Goal: Task Accomplishment & Management: Manage account settings

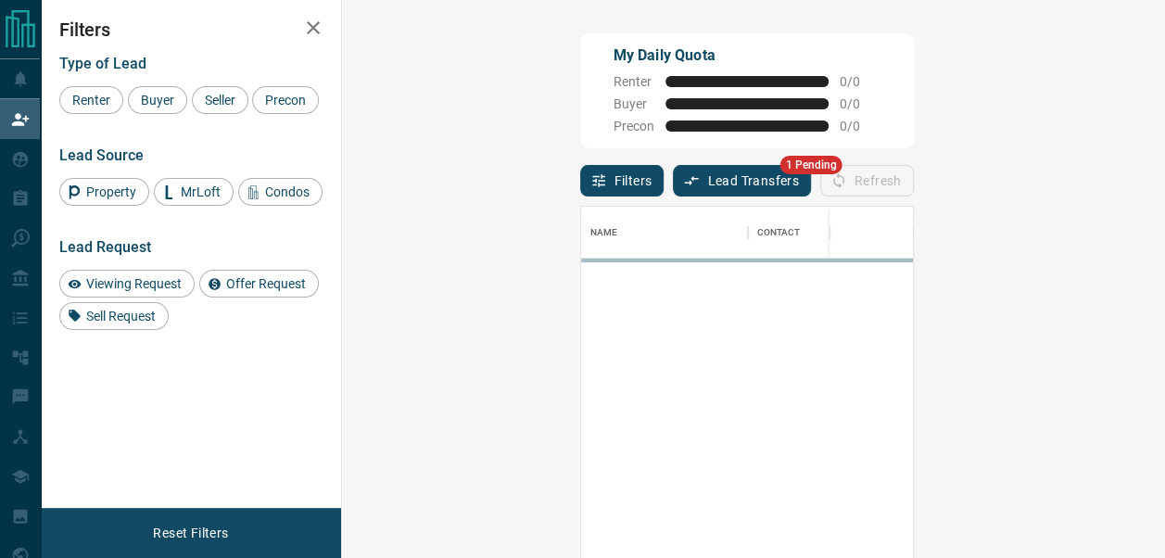
scroll to position [403, 755]
click at [673, 189] on button "Lead Transfers" at bounding box center [742, 181] width 138 height 32
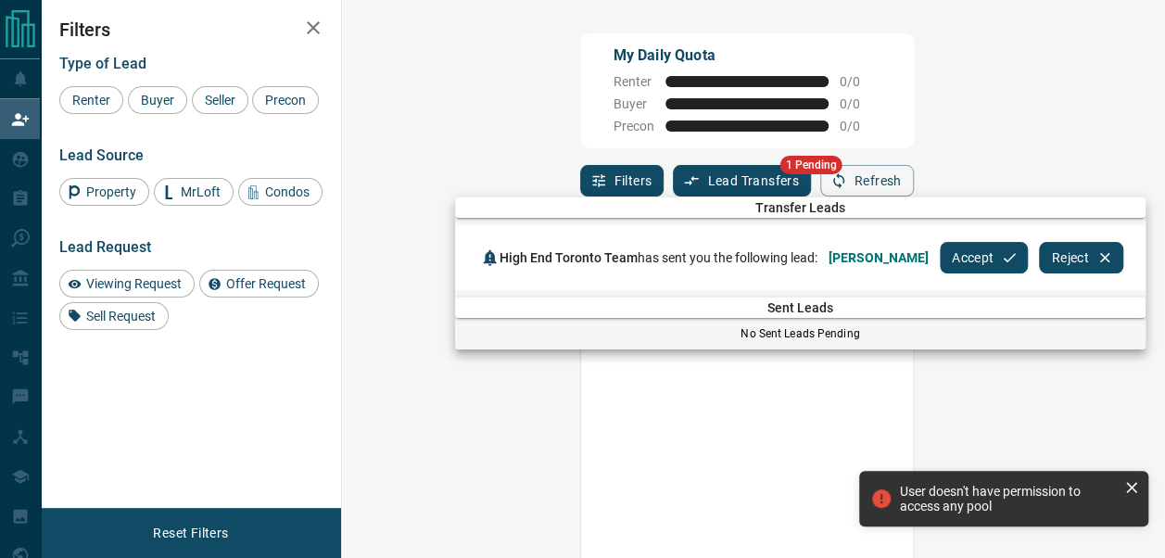
click at [942, 263] on button "Accept" at bounding box center [984, 258] width 88 height 32
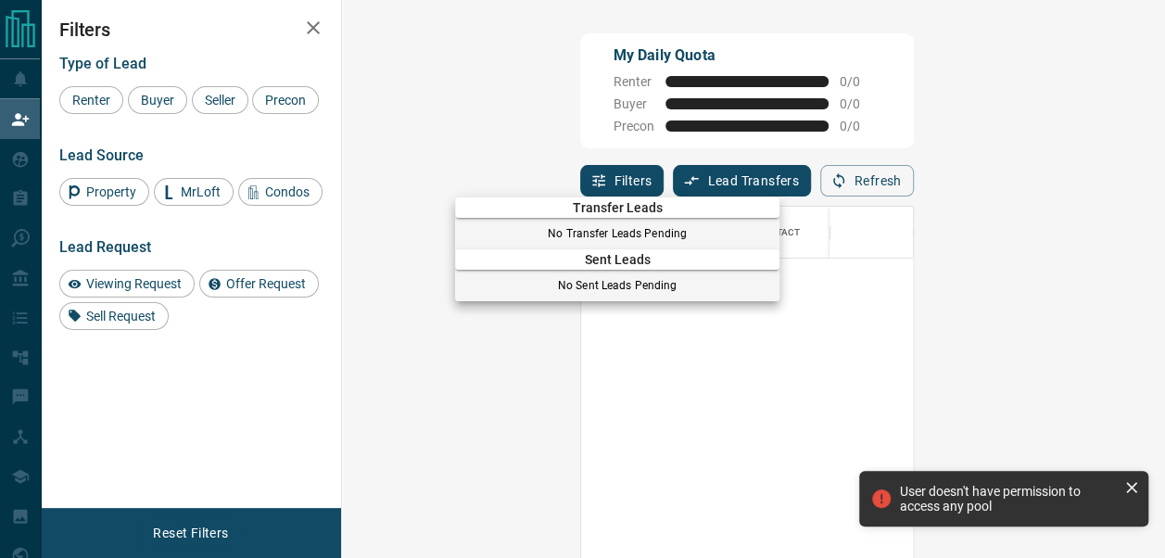
click at [24, 106] on div at bounding box center [582, 279] width 1165 height 558
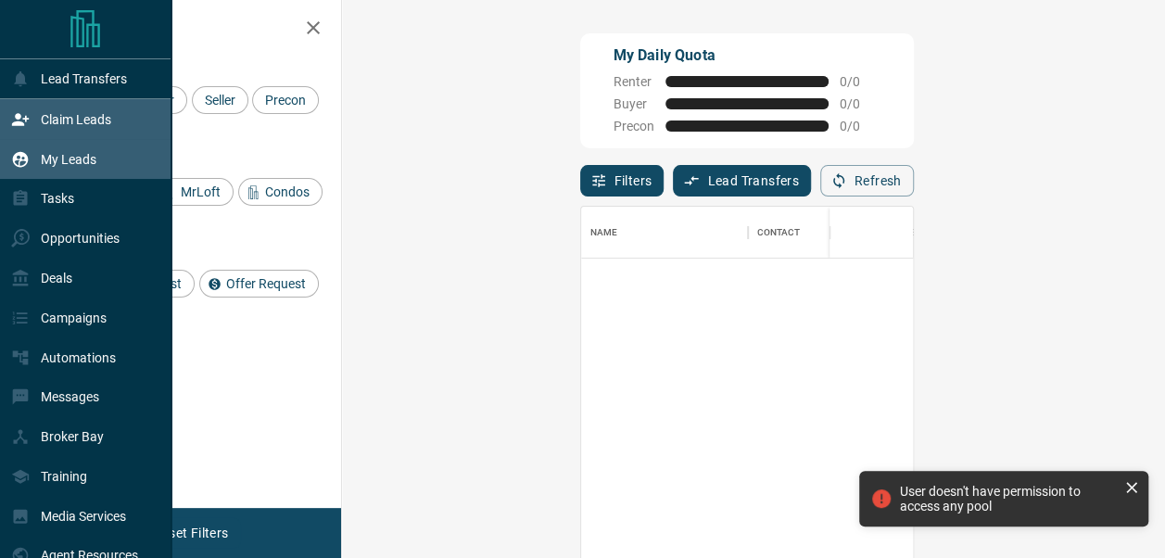
click at [62, 166] on p "My Leads" at bounding box center [69, 159] width 56 height 15
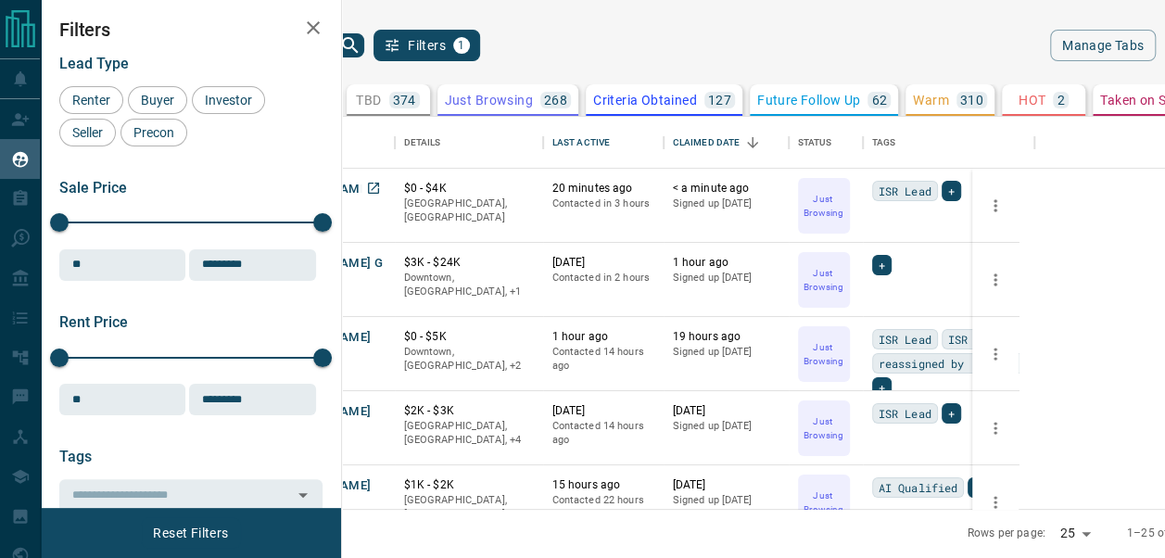
scroll to position [378, 786]
click at [372, 194] on button "[PERSON_NAME]" at bounding box center [322, 190] width 97 height 18
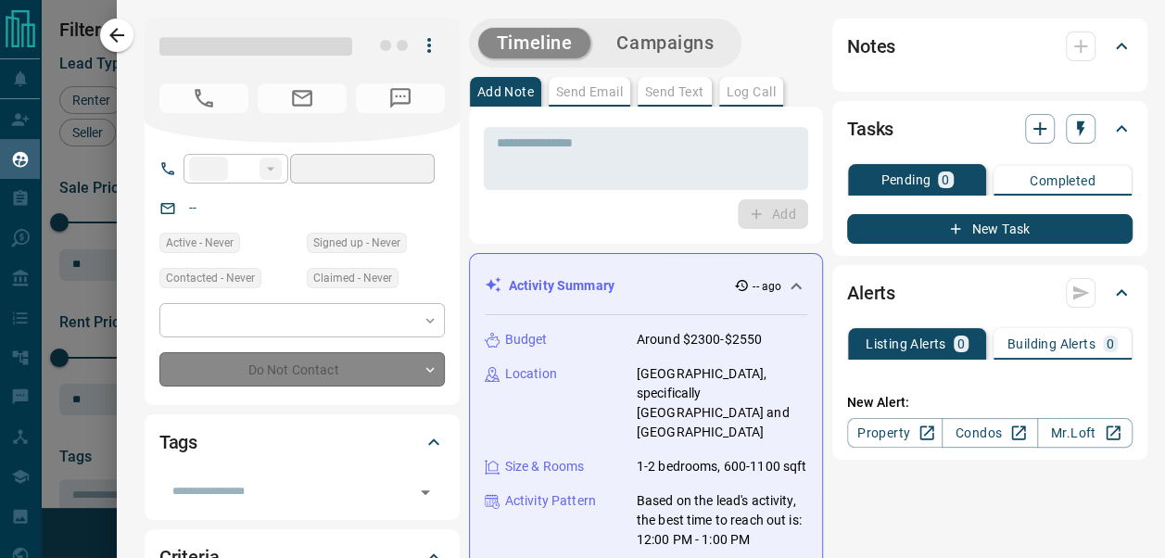
click at [1049, 198] on div at bounding box center [990, 199] width 286 height 7
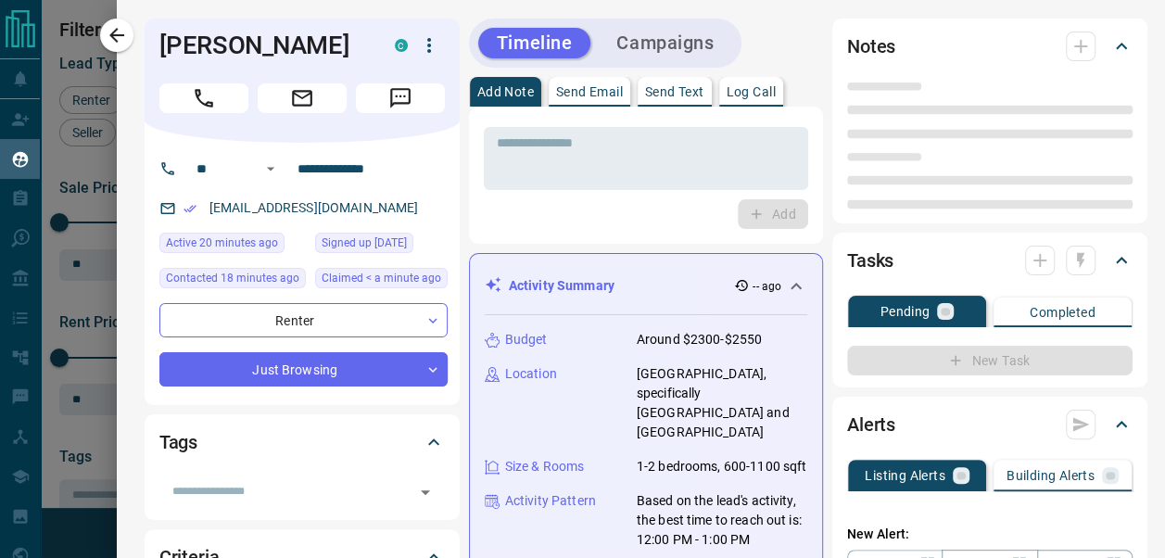
type input "**"
type input "**********"
type input "*"
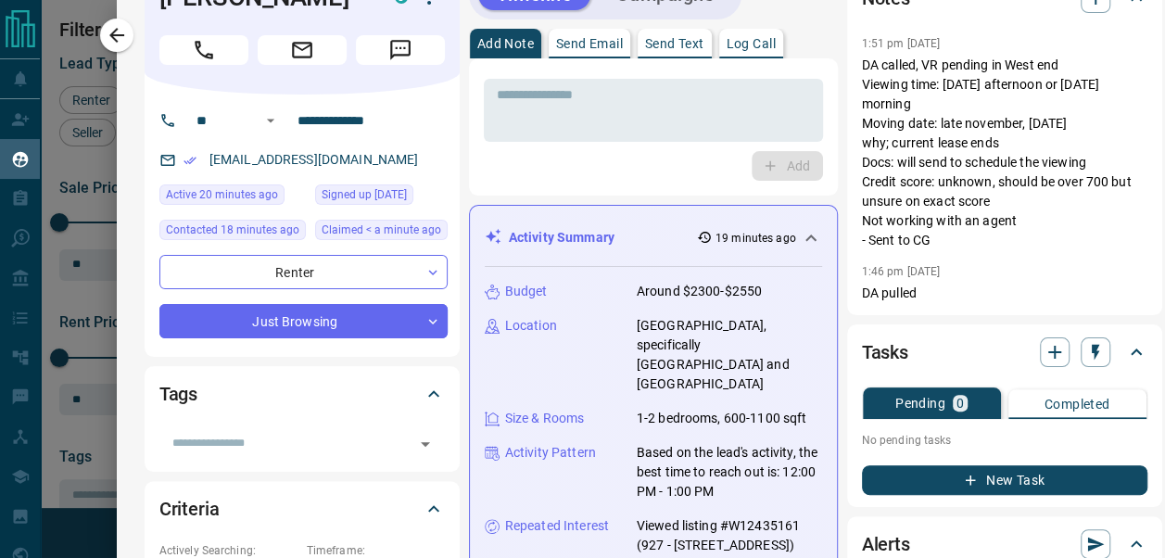
scroll to position [14, 0]
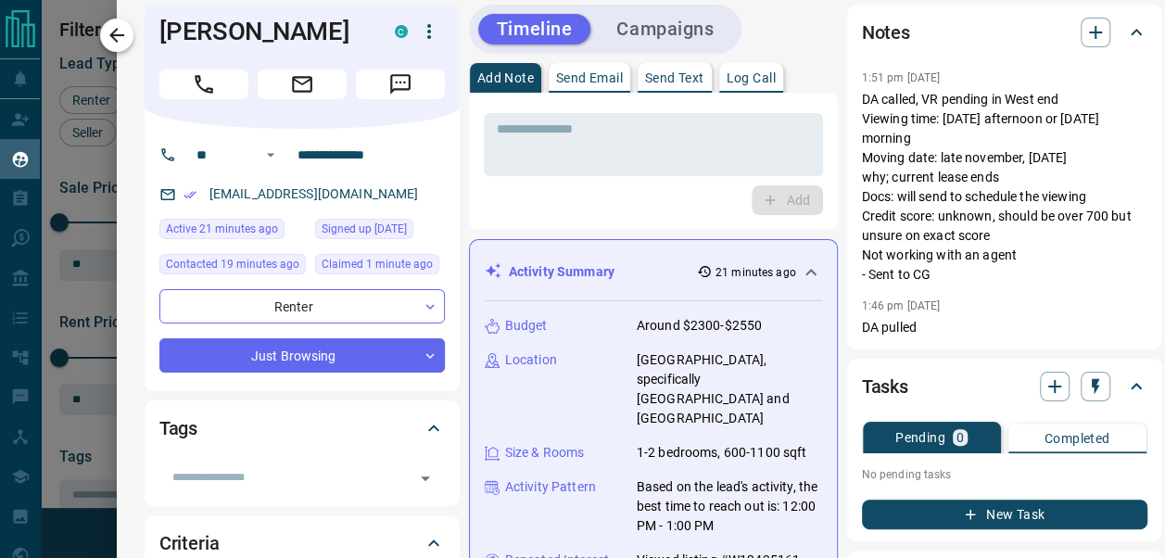
click at [118, 39] on icon "button" at bounding box center [117, 35] width 22 height 22
